Goal: Information Seeking & Learning: Understand process/instructions

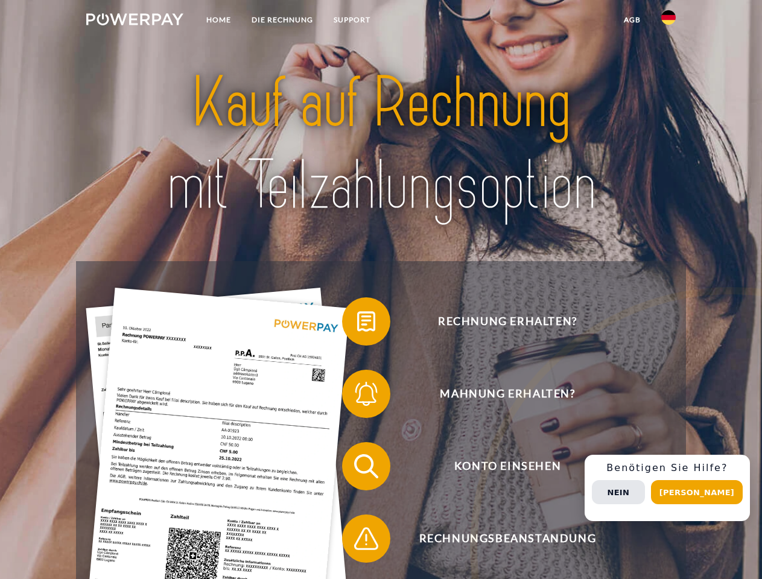
click at [135, 21] on img at bounding box center [134, 19] width 97 height 12
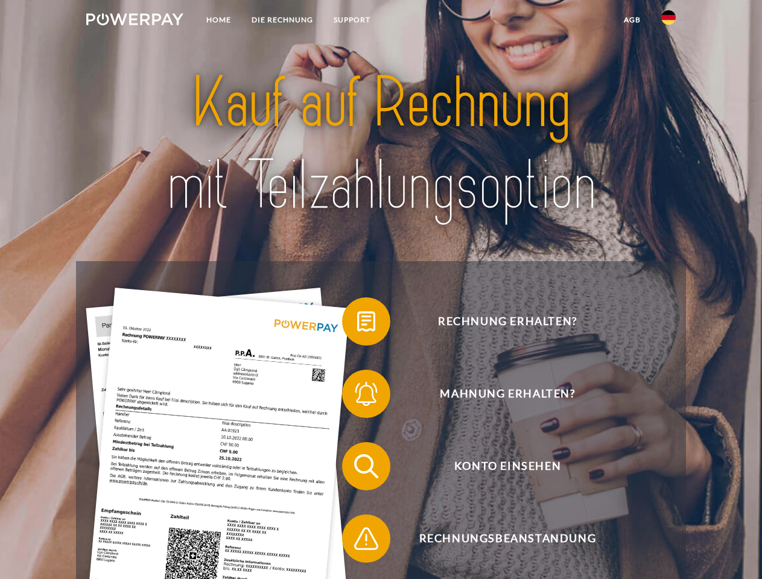
click at [668, 21] on img at bounding box center [668, 17] width 14 height 14
click at [632, 20] on link "agb" at bounding box center [631, 20] width 37 height 22
click at [357, 324] on span at bounding box center [348, 321] width 60 height 60
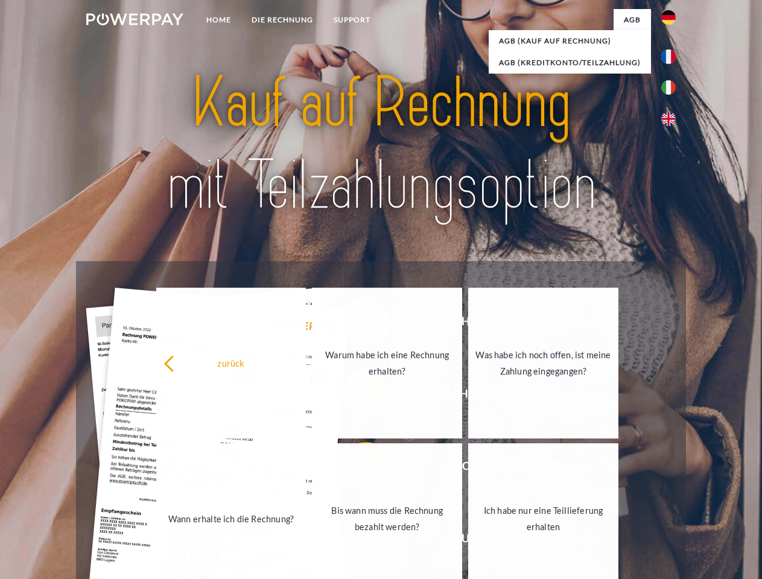
click at [357, 396] on div "Rechnung erhalten? Mahnung erhalten? Konto einsehen" at bounding box center [380, 502] width 609 height 483
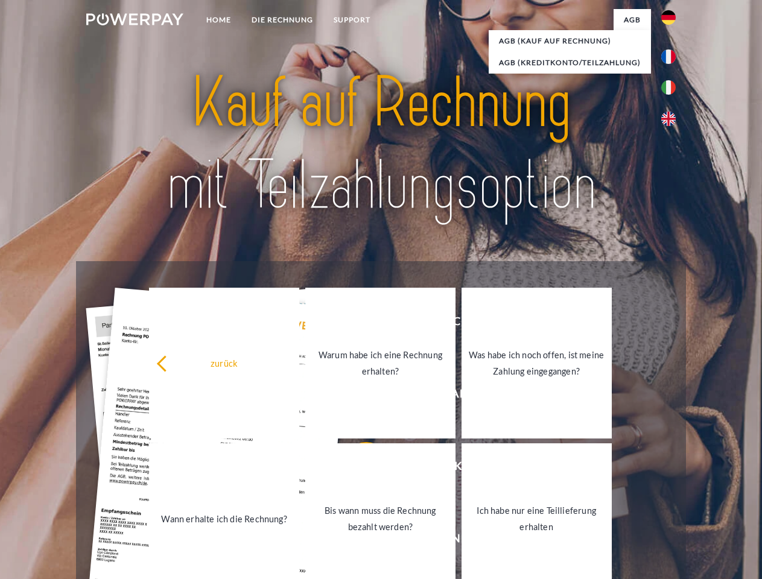
click at [357, 469] on link "Bis wann muss die Rechnung bezahlt werden?" at bounding box center [380, 518] width 150 height 151
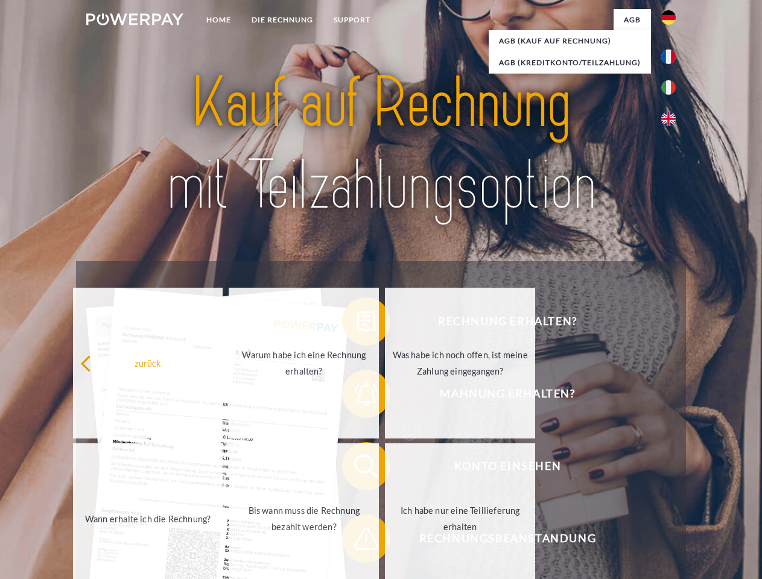
click at [357, 541] on span at bounding box center [348, 538] width 60 height 60
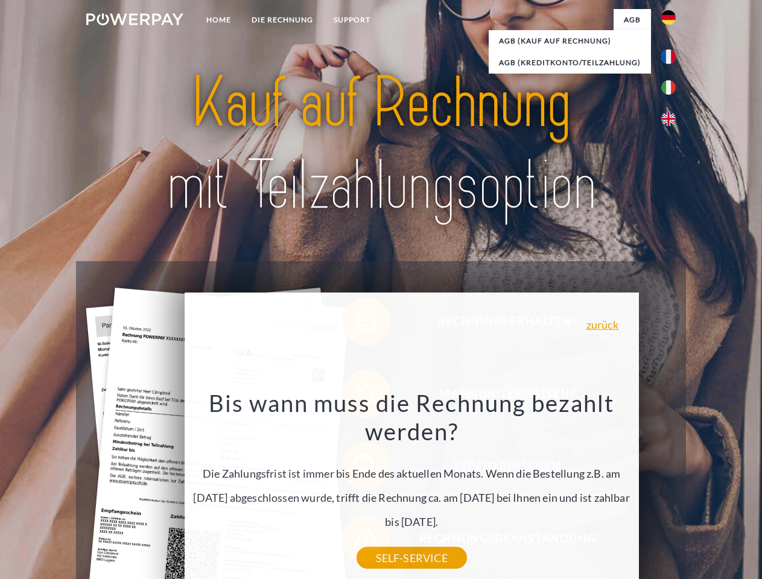
click at [671, 488] on div "Rechnung erhalten? Mahnung erhalten? Konto einsehen" at bounding box center [380, 502] width 609 height 483
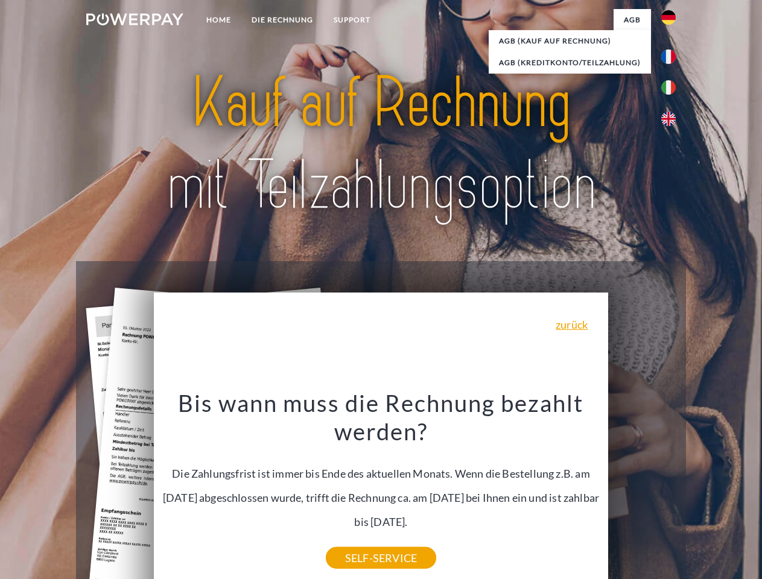
click at [642, 490] on span "Konto einsehen" at bounding box center [507, 466] width 296 height 48
click at [701, 492] on header "Home DIE RECHNUNG SUPPORT" at bounding box center [381, 416] width 762 height 833
